Goal: Transaction & Acquisition: Purchase product/service

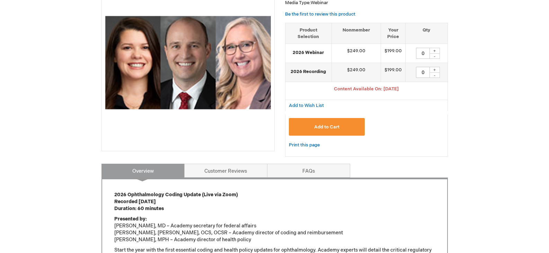
scroll to position [139, 0]
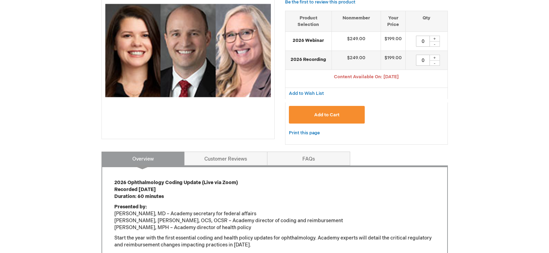
click at [434, 40] on div "+" at bounding box center [435, 39] width 10 height 6
type input "1"
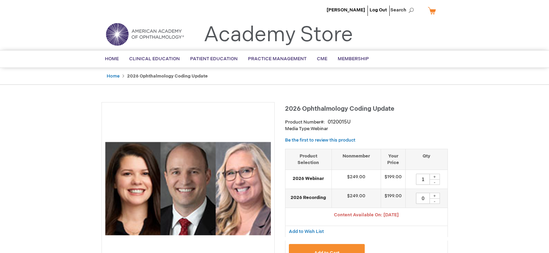
scroll to position [0, 0]
click at [435, 197] on div "+" at bounding box center [435, 196] width 10 height 6
type input "1"
click at [436, 183] on div "-" at bounding box center [435, 183] width 10 height 6
type input "0"
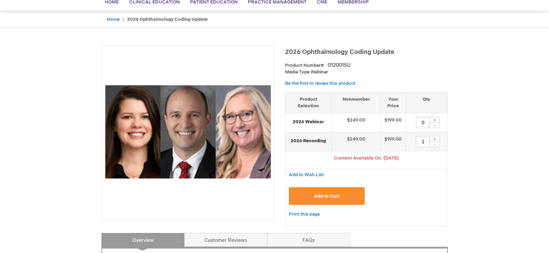
scroll to position [69, 0]
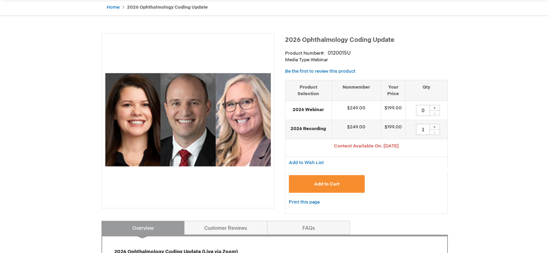
click at [320, 183] on span "Add to Cart" at bounding box center [326, 185] width 25 height 6
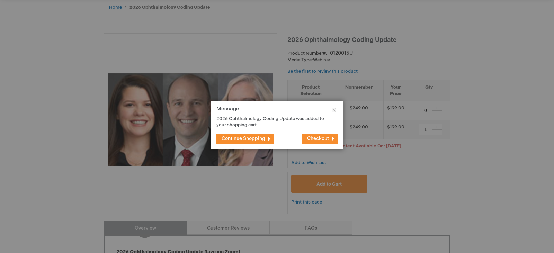
click at [254, 139] on span "Continue Shopping" at bounding box center [244, 139] width 44 height 6
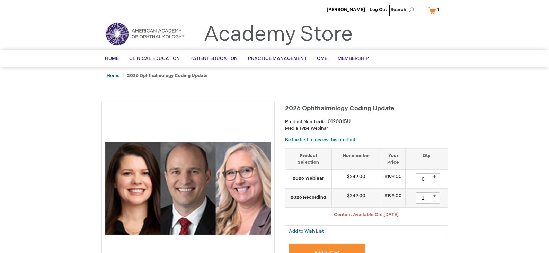
scroll to position [0, 0]
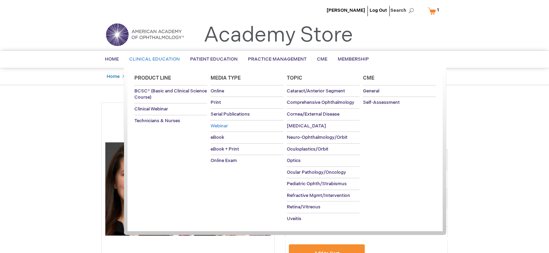
click at [219, 128] on span "Webinar" at bounding box center [219, 126] width 17 height 6
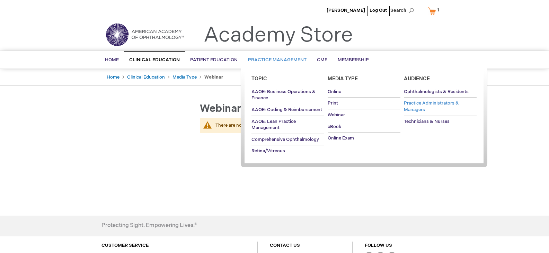
click at [411, 106] on link "Practice Administrators & Managers" at bounding box center [440, 107] width 73 height 18
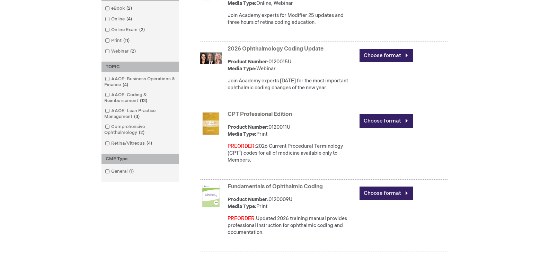
scroll to position [208, 0]
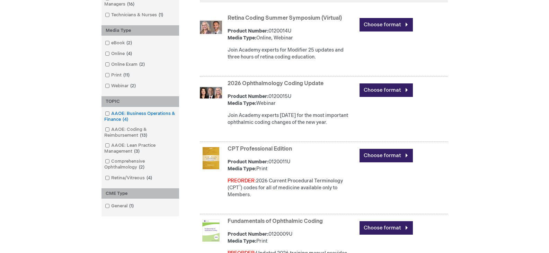
click at [135, 115] on link "AAOE: Business Operations & Finance 4 items" at bounding box center [140, 117] width 74 height 12
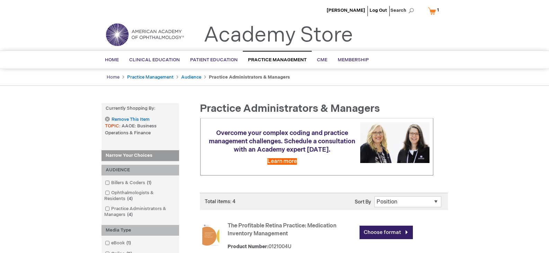
click at [114, 78] on link "Home" at bounding box center [113, 77] width 13 height 6
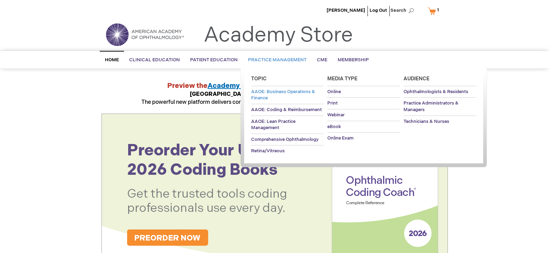
click at [263, 94] on span "AAOE: Business Operations & Finance" at bounding box center [283, 95] width 64 height 12
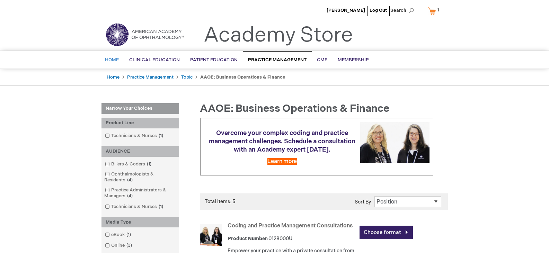
click at [116, 60] on span "Home" at bounding box center [112, 60] width 14 height 6
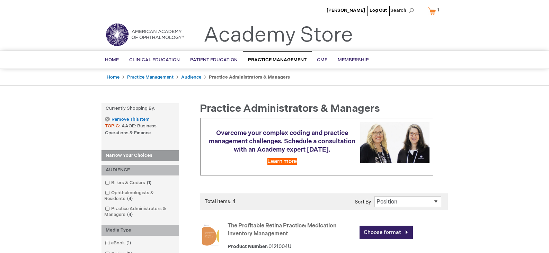
click at [436, 11] on span "1 1 items" at bounding box center [438, 10] width 4 height 8
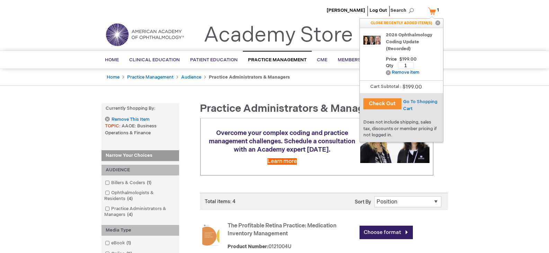
click at [388, 102] on button "Check Out" at bounding box center [382, 103] width 38 height 11
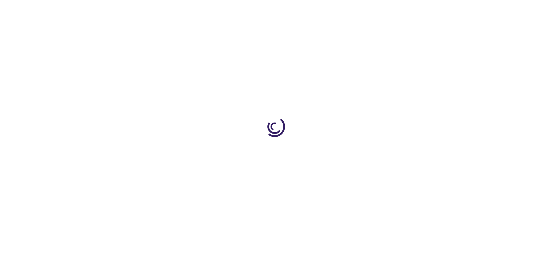
select select "US"
select select "49"
